Goal: Task Accomplishment & Management: Complete application form

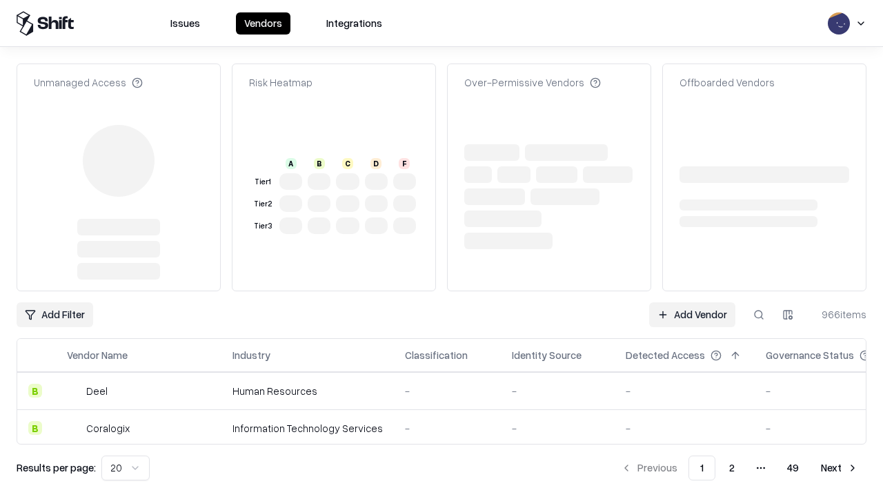
click at [692, 315] on link "Add Vendor" at bounding box center [692, 314] width 86 height 25
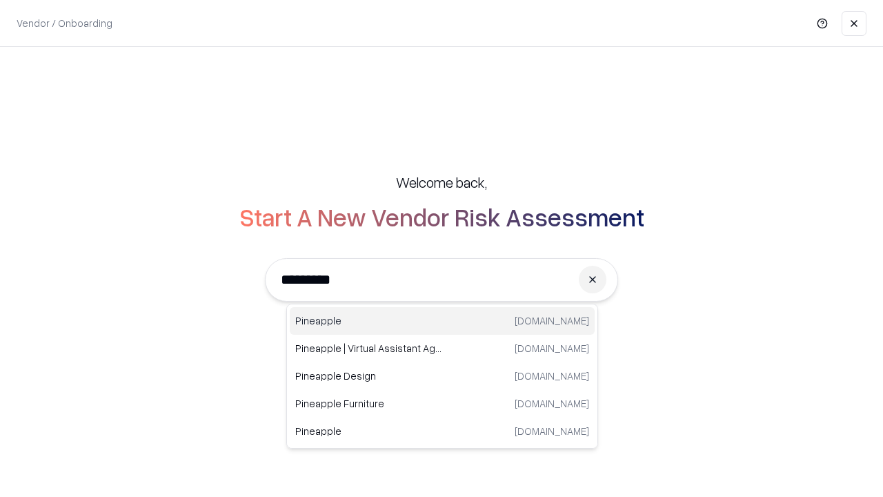
click at [442, 321] on div "Pineapple pineappleenergy.com" at bounding box center [442, 321] width 305 height 28
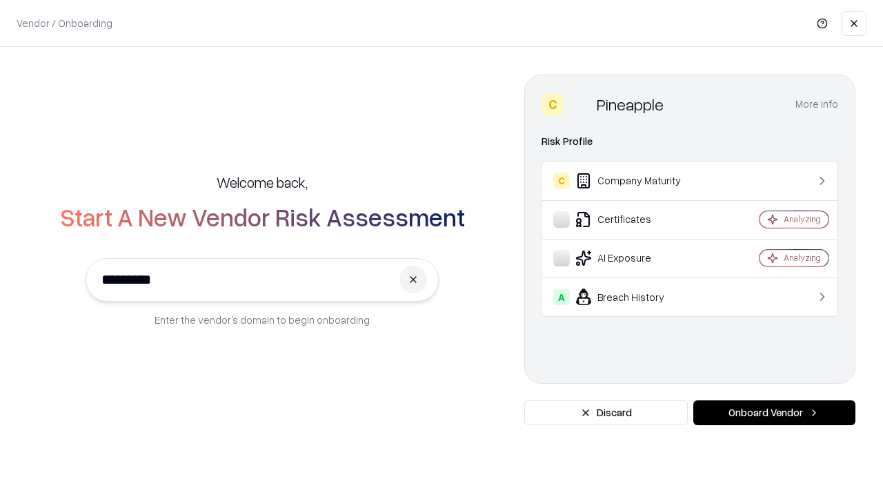
type input "*********"
click at [774, 413] on button "Onboard Vendor" at bounding box center [775, 412] width 162 height 25
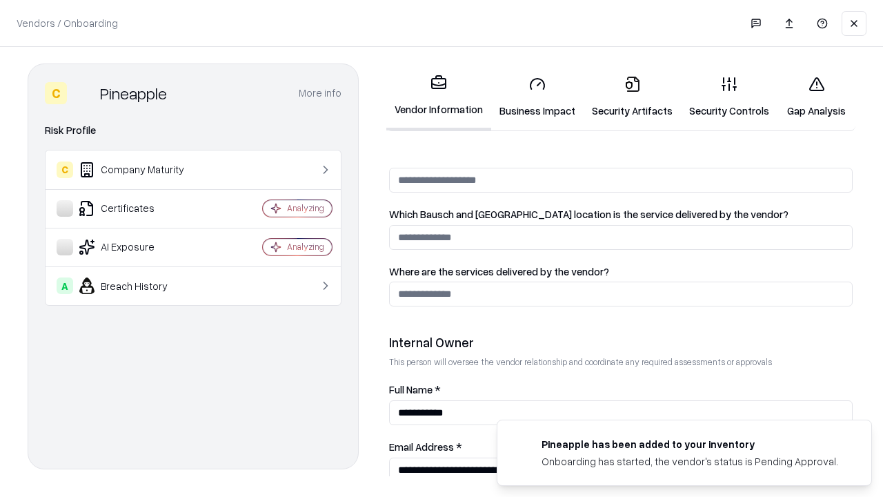
scroll to position [715, 0]
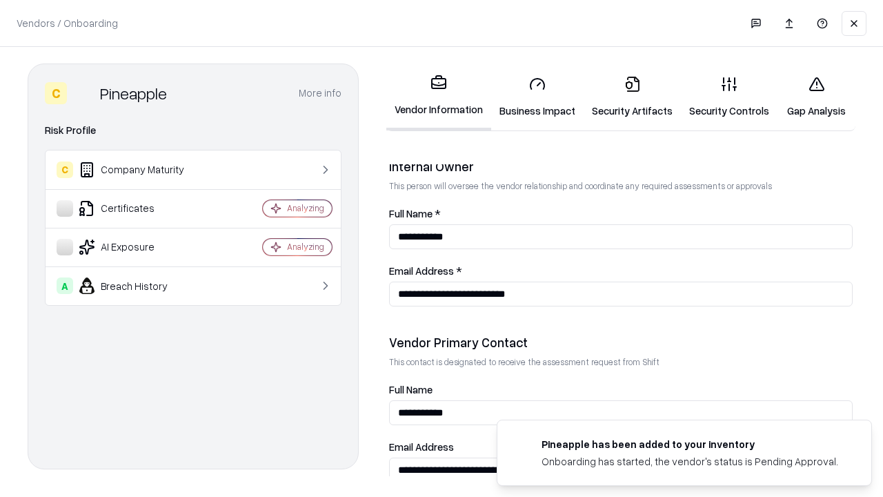
click at [538, 97] on link "Business Impact" at bounding box center [537, 97] width 92 height 64
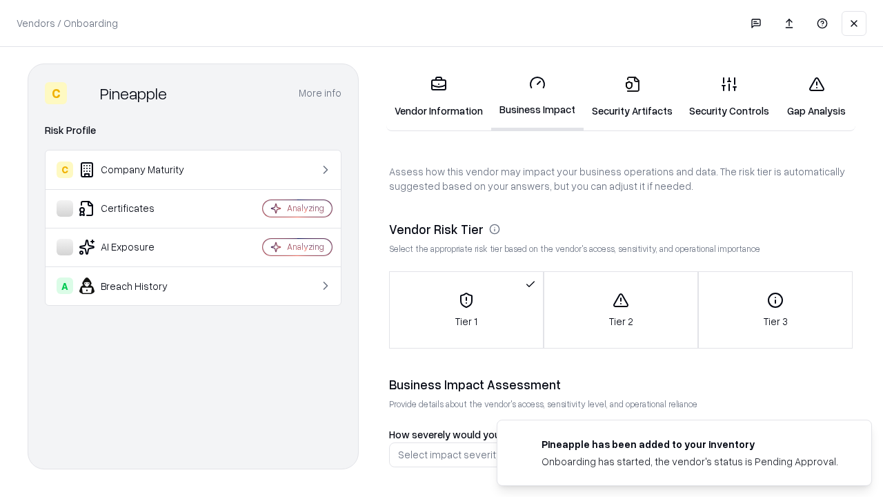
click at [632, 97] on link "Security Artifacts" at bounding box center [632, 97] width 97 height 64
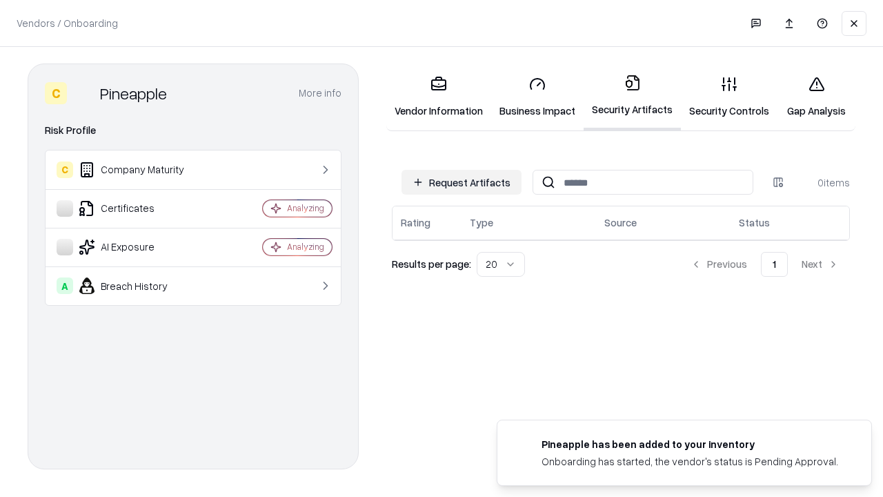
click at [462, 182] on button "Request Artifacts" at bounding box center [462, 182] width 120 height 25
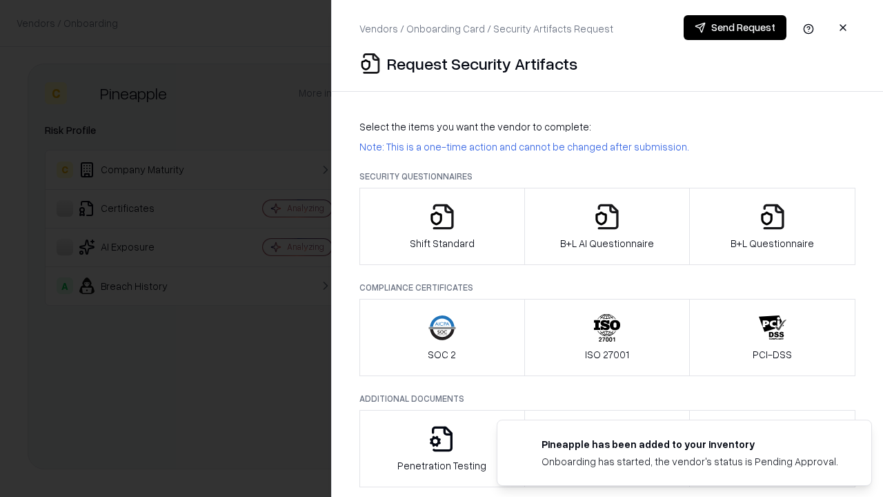
click at [442, 226] on icon "button" at bounding box center [443, 217] width 28 height 28
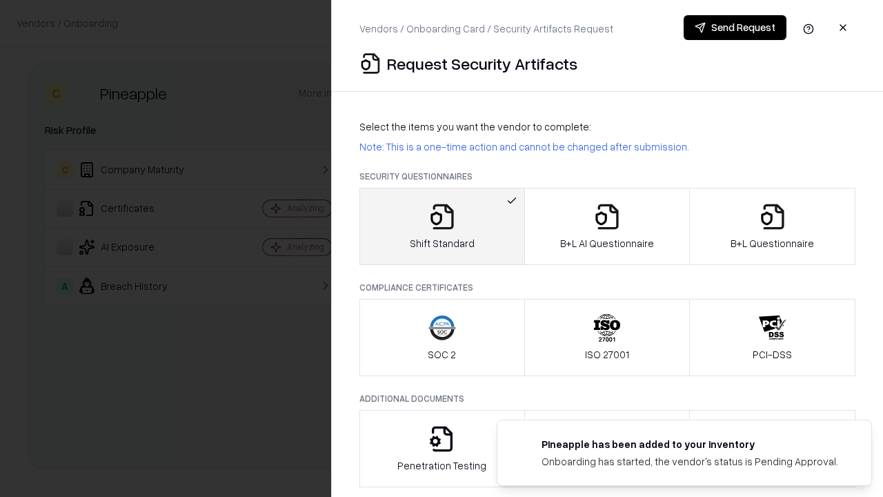
click at [735, 28] on button "Send Request" at bounding box center [735, 27] width 103 height 25
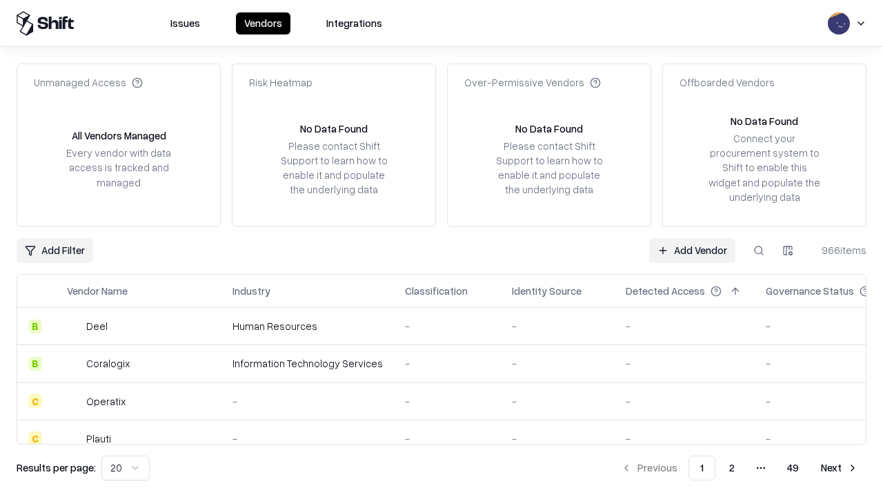
click at [759, 250] on button at bounding box center [759, 250] width 25 height 25
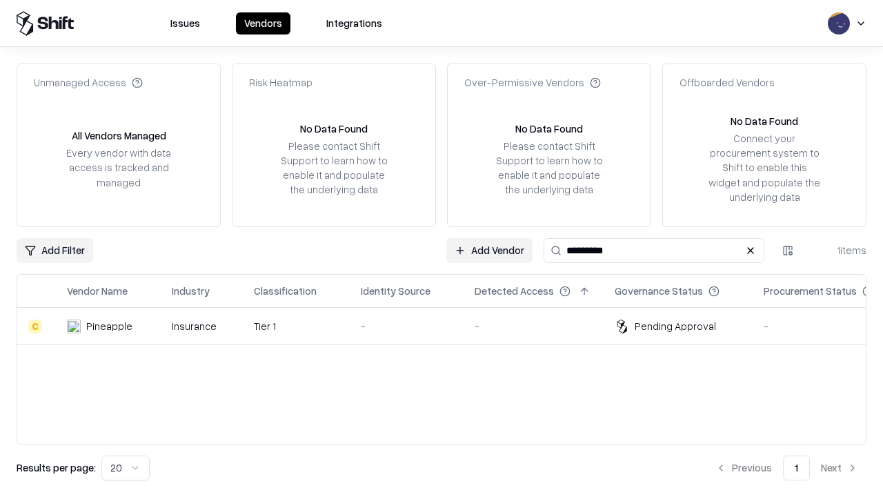
type input "*********"
click at [450, 326] on div "-" at bounding box center [407, 326] width 92 height 14
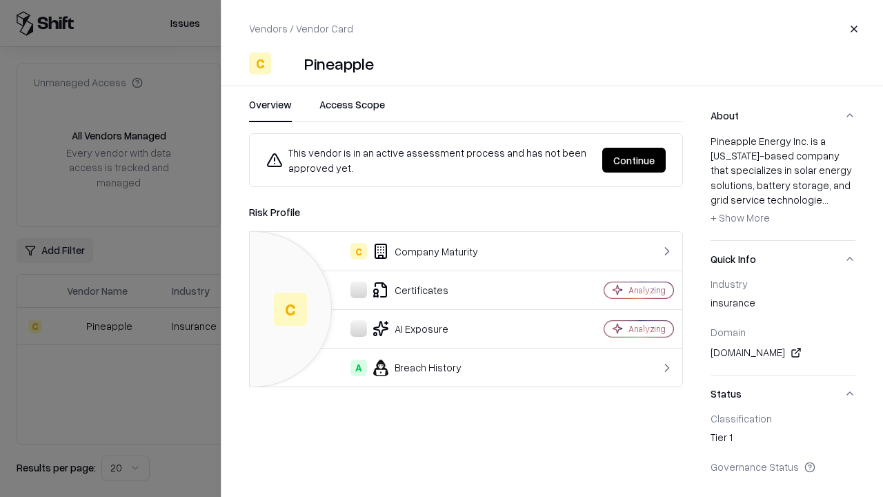
click at [634, 160] on button "Continue" at bounding box center [633, 160] width 63 height 25
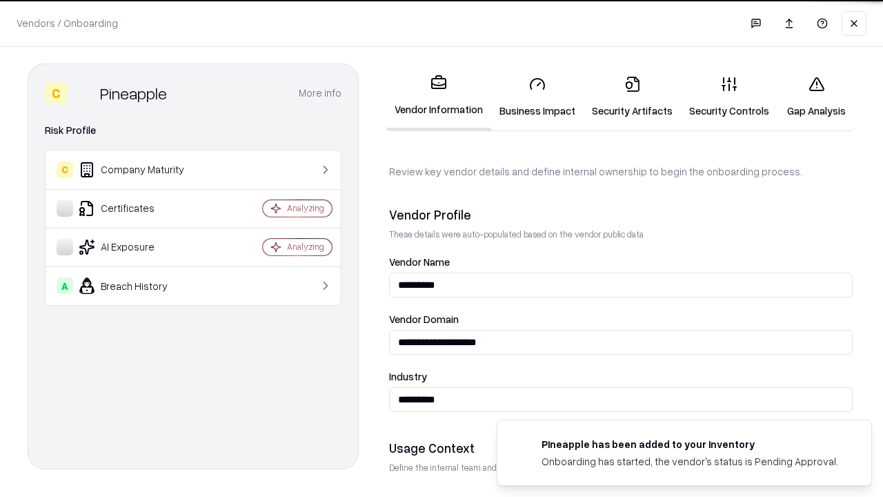
click at [632, 97] on link "Security Artifacts" at bounding box center [632, 97] width 97 height 64
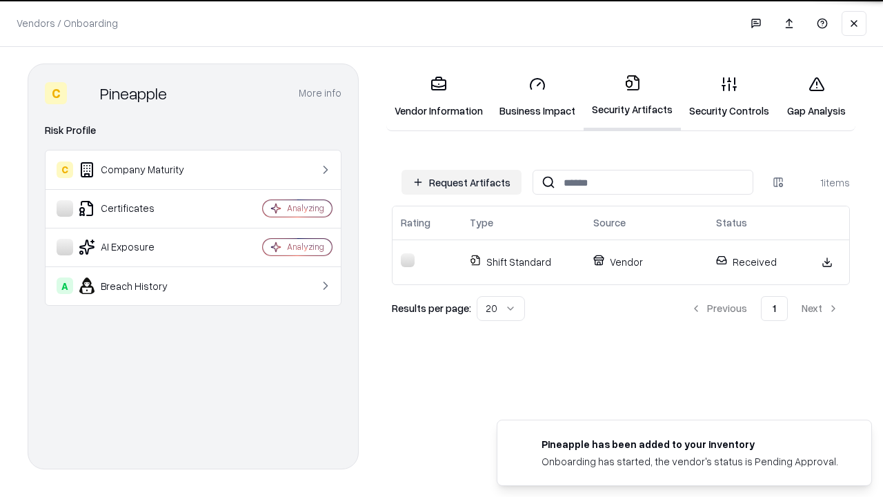
click at [729, 97] on link "Security Controls" at bounding box center [729, 97] width 97 height 64
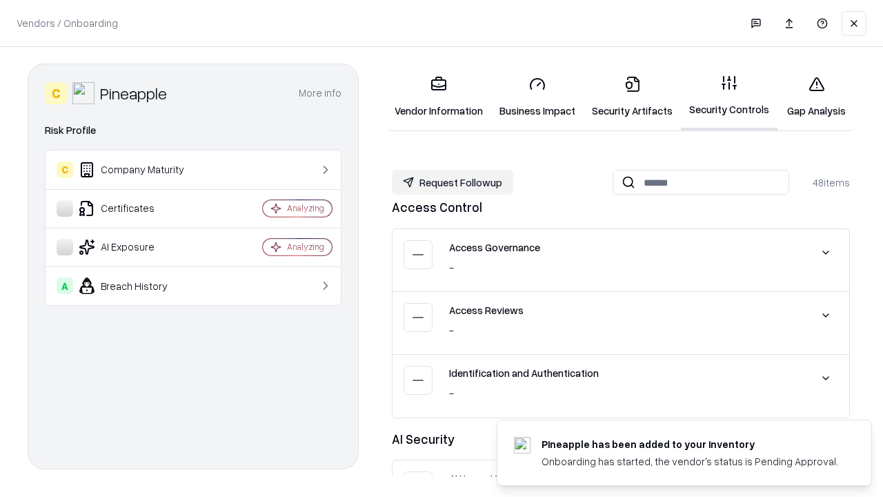
click at [453, 182] on button "Request Followup" at bounding box center [452, 182] width 121 height 25
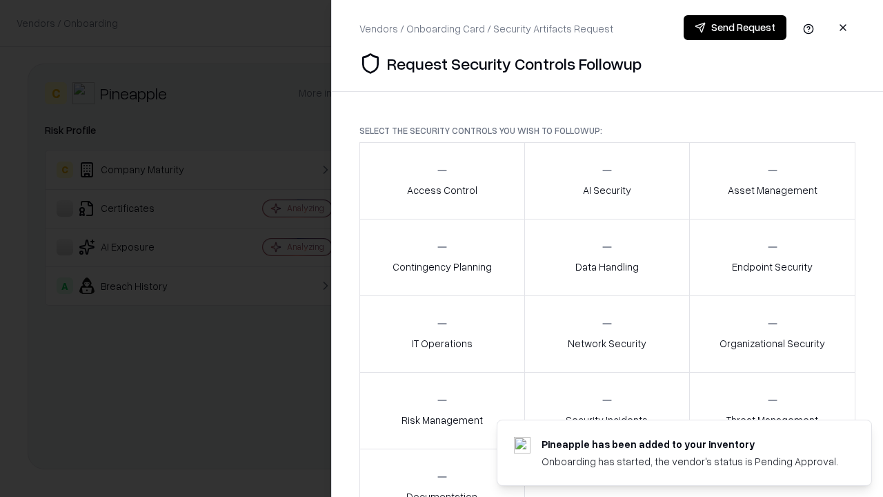
click at [442, 181] on div "Access Control" at bounding box center [442, 181] width 70 height 34
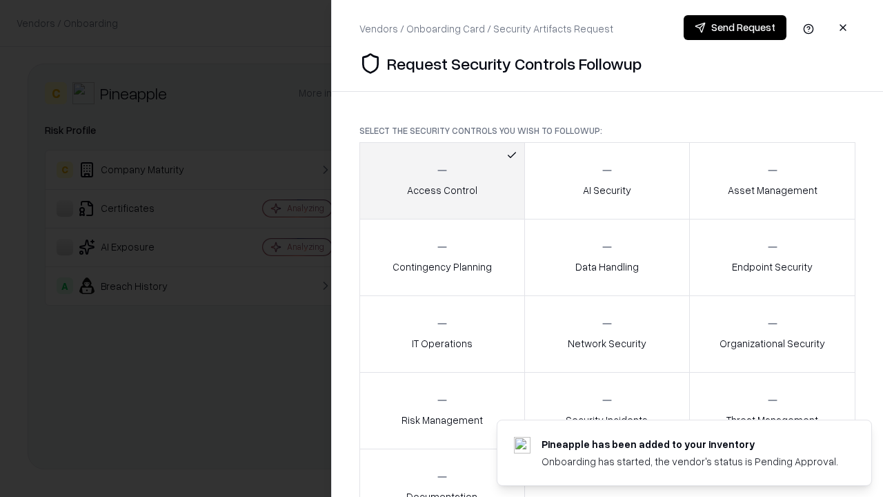
click at [735, 28] on button "Send Request" at bounding box center [735, 27] width 103 height 25
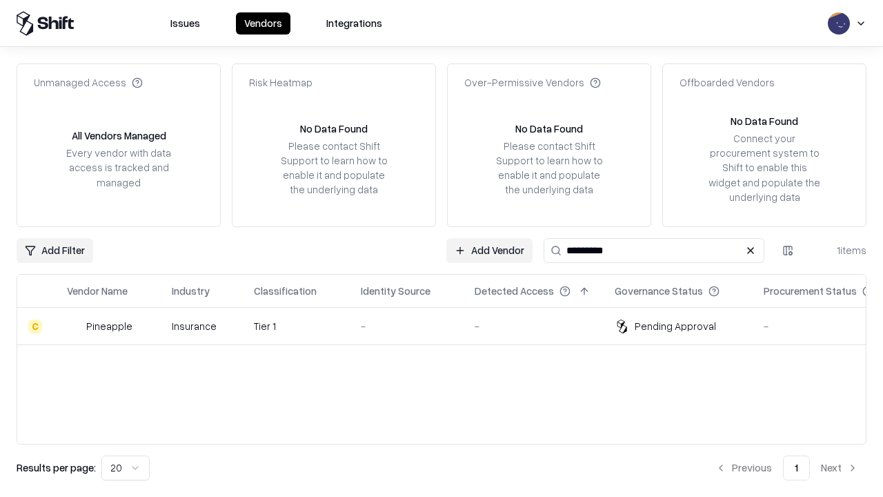
type input "*********"
click at [450, 326] on div "-" at bounding box center [407, 326] width 92 height 14
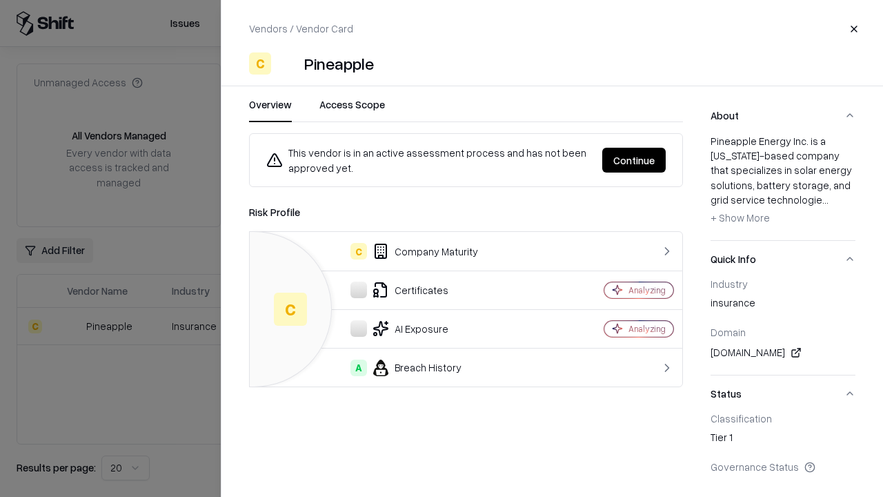
click at [634, 160] on button "Continue" at bounding box center [633, 160] width 63 height 25
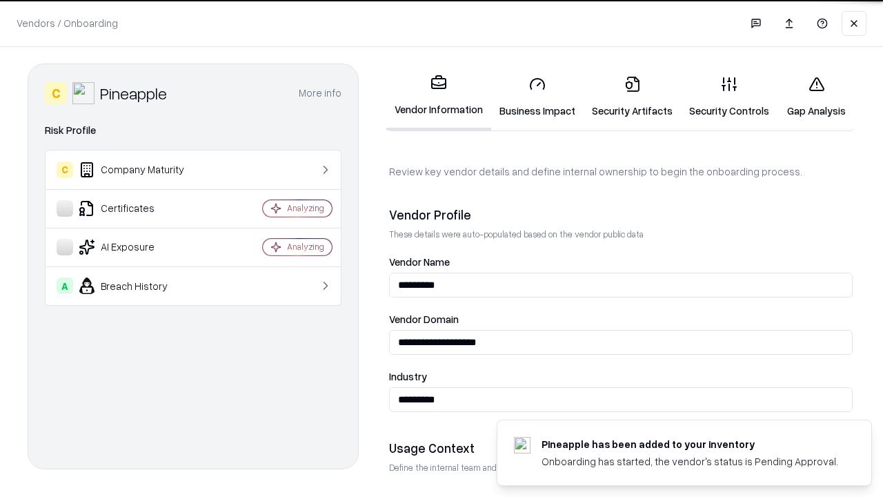
click at [816, 97] on link "Gap Analysis" at bounding box center [817, 97] width 78 height 64
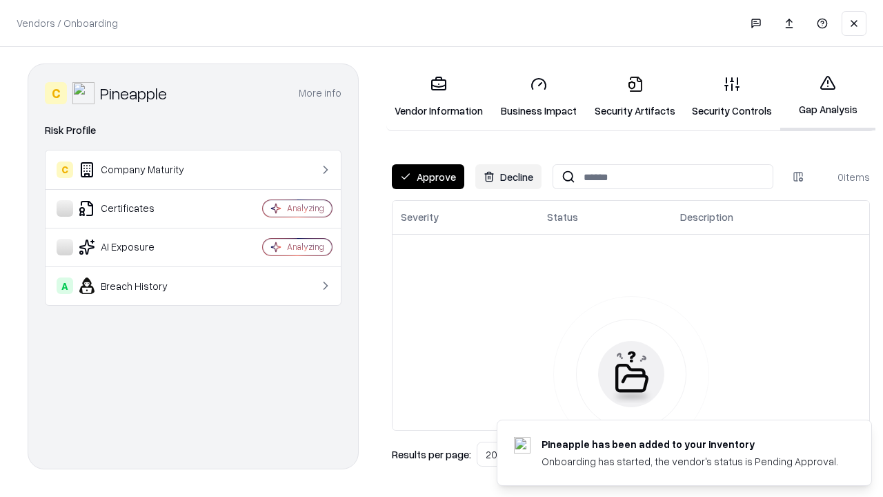
click at [428, 177] on button "Approve" at bounding box center [428, 176] width 72 height 25
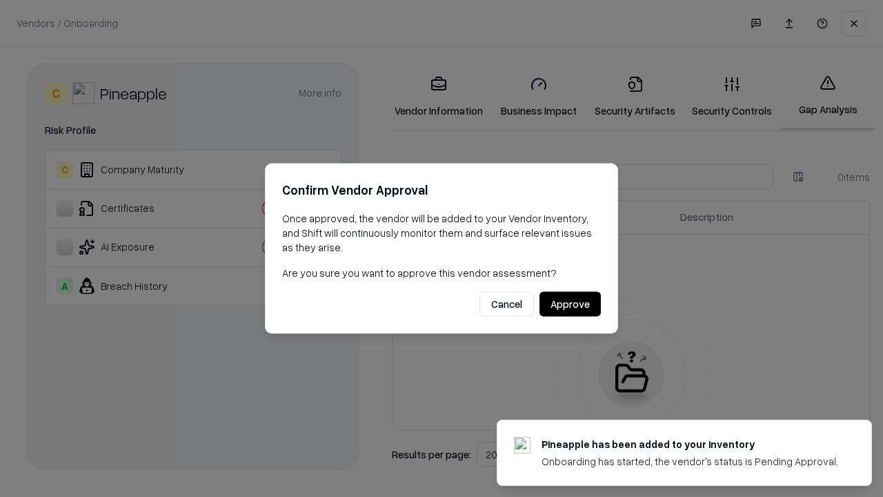
click at [570, 304] on button "Approve" at bounding box center [570, 304] width 61 height 25
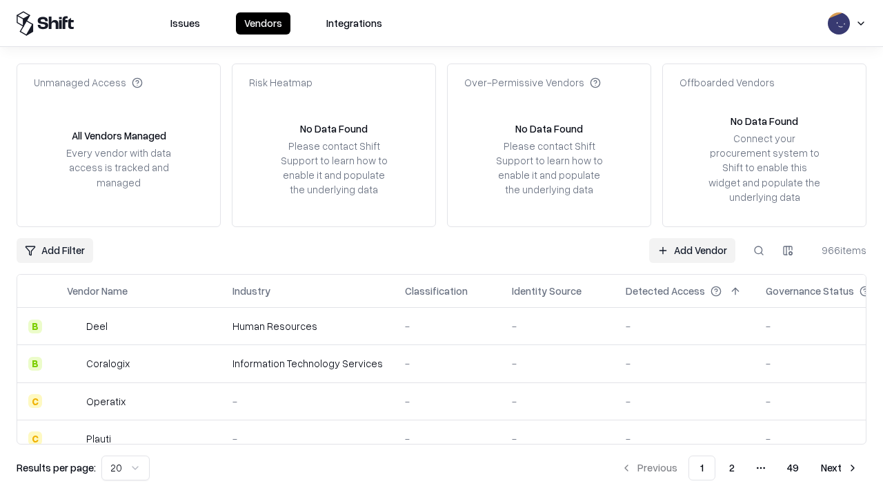
type input "*********"
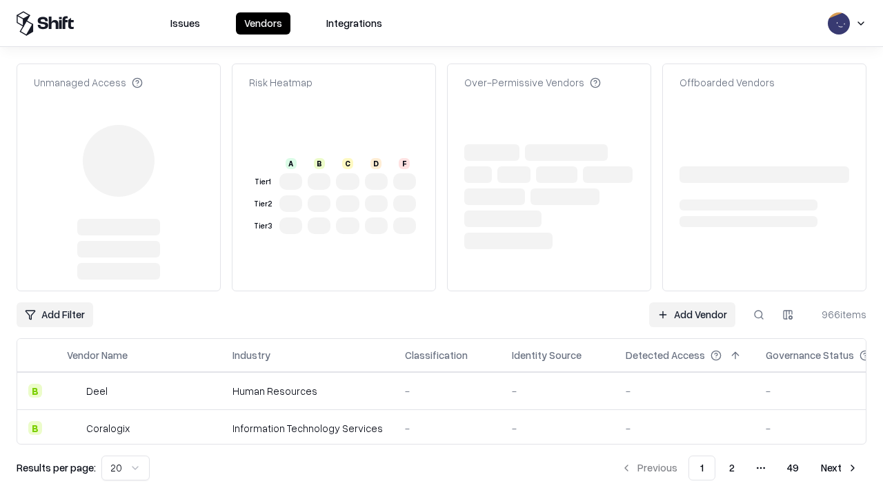
click at [692, 302] on link "Add Vendor" at bounding box center [692, 314] width 86 height 25
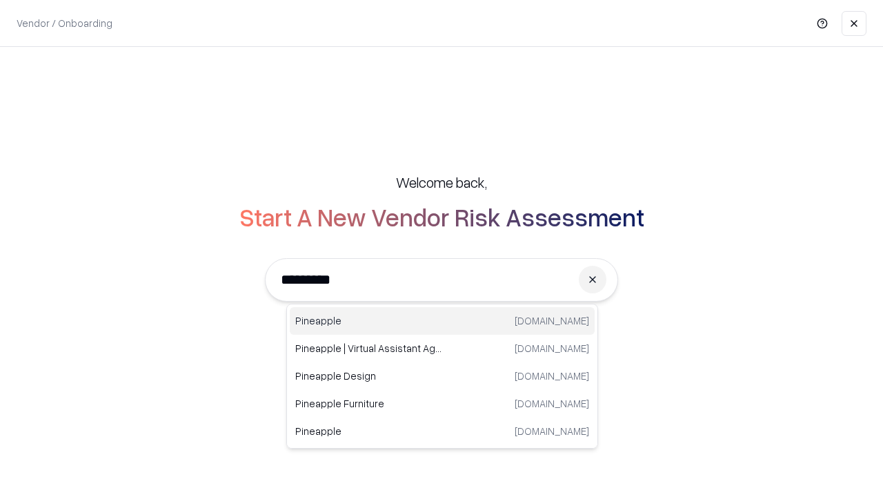
click at [442, 321] on div "Pineapple pineappleenergy.com" at bounding box center [442, 321] width 305 height 28
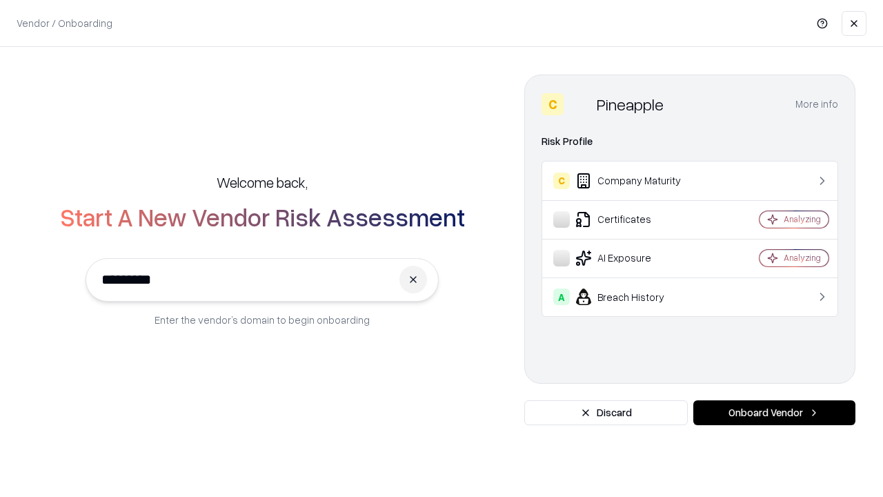
type input "*********"
click at [774, 413] on button "Onboard Vendor" at bounding box center [775, 412] width 162 height 25
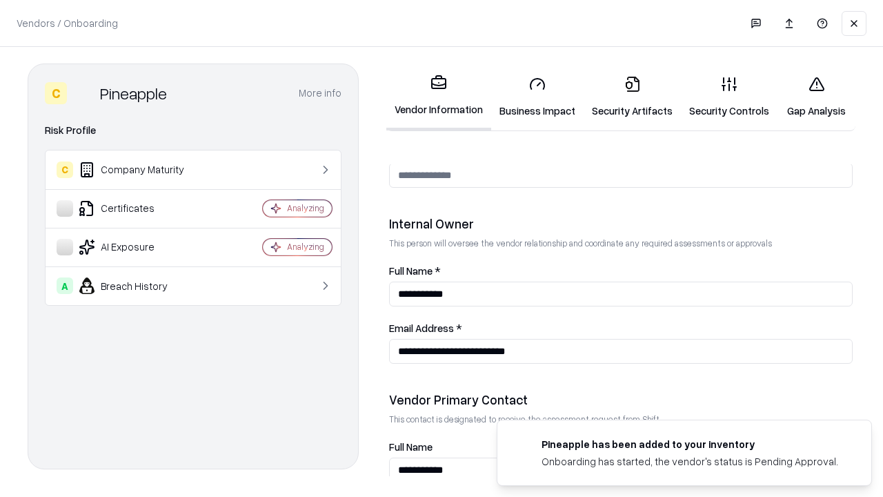
scroll to position [715, 0]
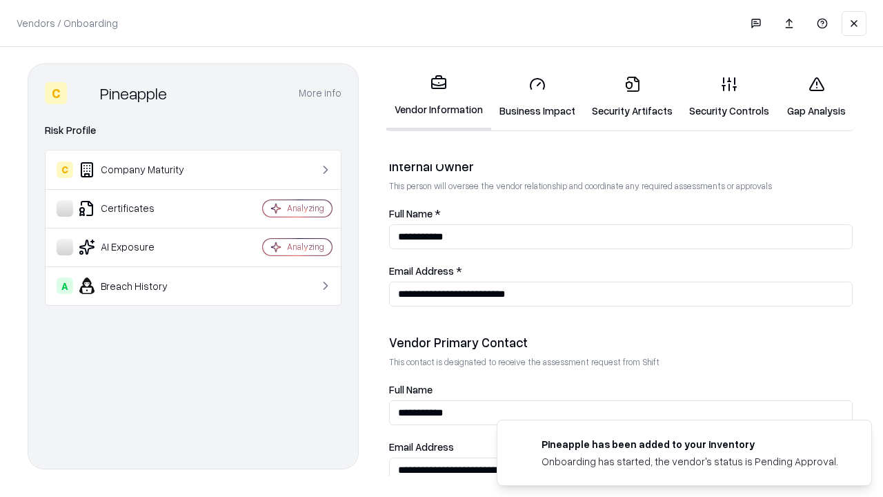
click at [816, 97] on link "Gap Analysis" at bounding box center [817, 97] width 78 height 64
